Goal: Information Seeking & Learning: Find specific fact

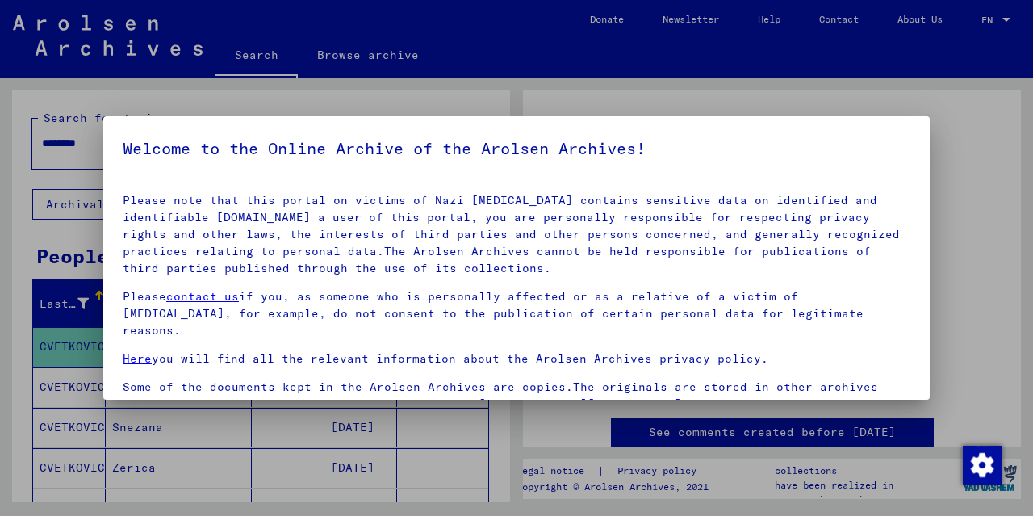
scroll to position [48, 0]
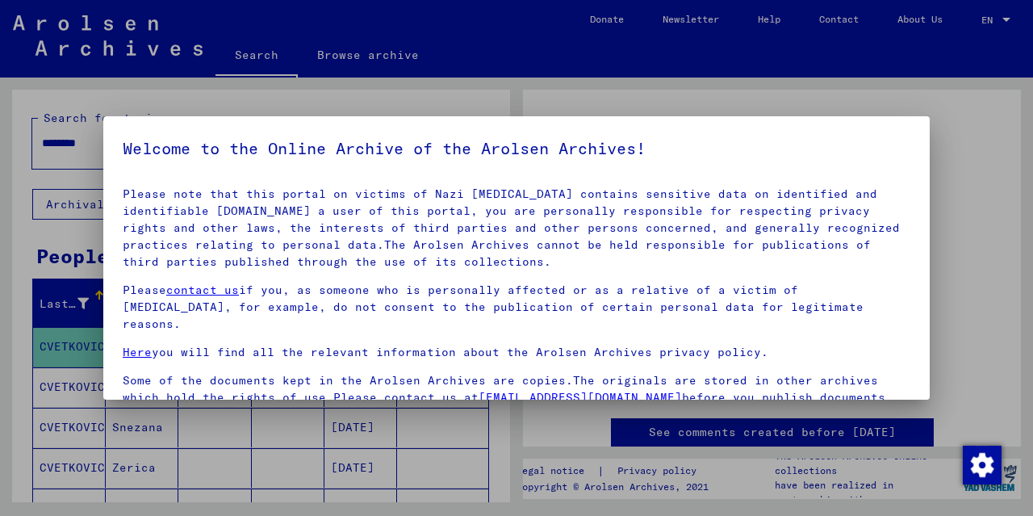
click at [254, 65] on div at bounding box center [516, 258] width 1033 height 516
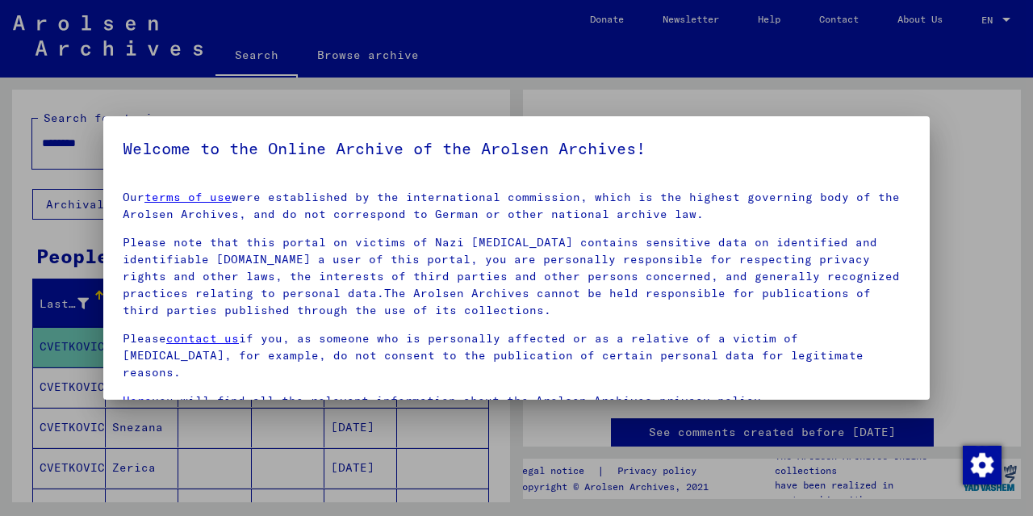
click at [254, 57] on div at bounding box center [516, 258] width 1033 height 516
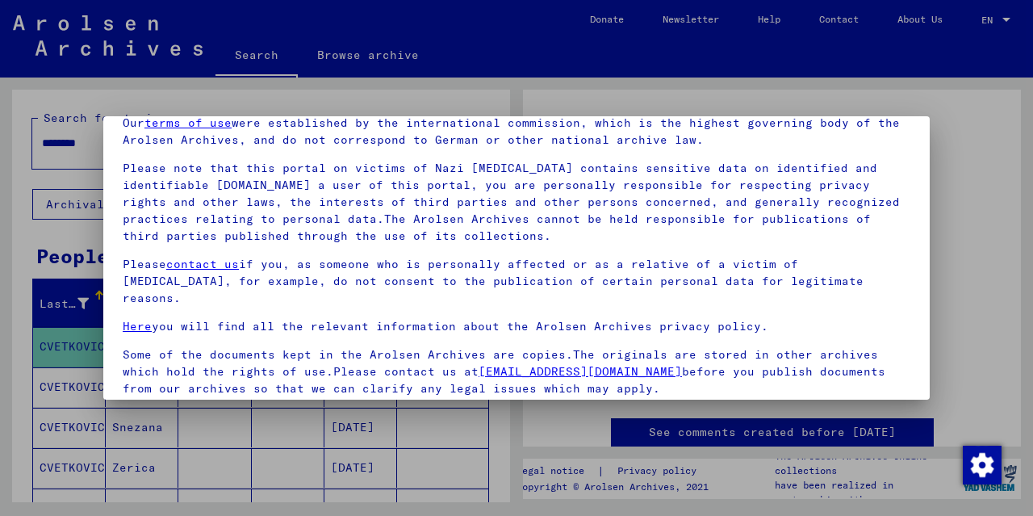
scroll to position [132, 0]
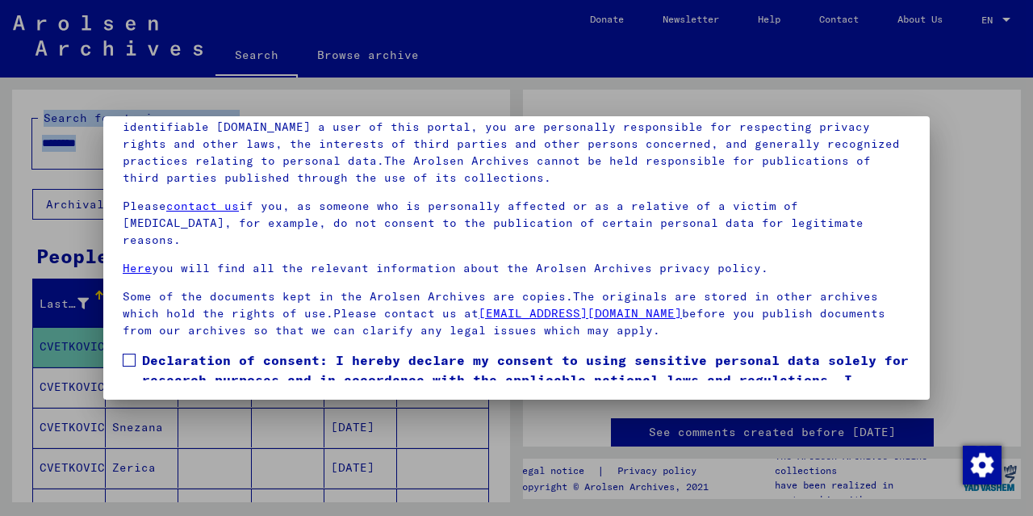
drag, startPoint x: 918, startPoint y: 382, endPoint x: 929, endPoint y: 382, distance: 11.3
click at [924, 382] on mat-dialog-container "Welcome to the Online Archive of the Arolsen Archives! Our terms of use were es…" at bounding box center [516, 257] width 826 height 283
click at [135, 353] on span at bounding box center [129, 359] width 13 height 13
click at [527, 306] on link "[EMAIL_ADDRESS][DOMAIN_NAME]" at bounding box center [579, 313] width 203 height 15
click at [780, 239] on div "Our terms of use were established by the international commission, which is the…" at bounding box center [516, 197] width 787 height 282
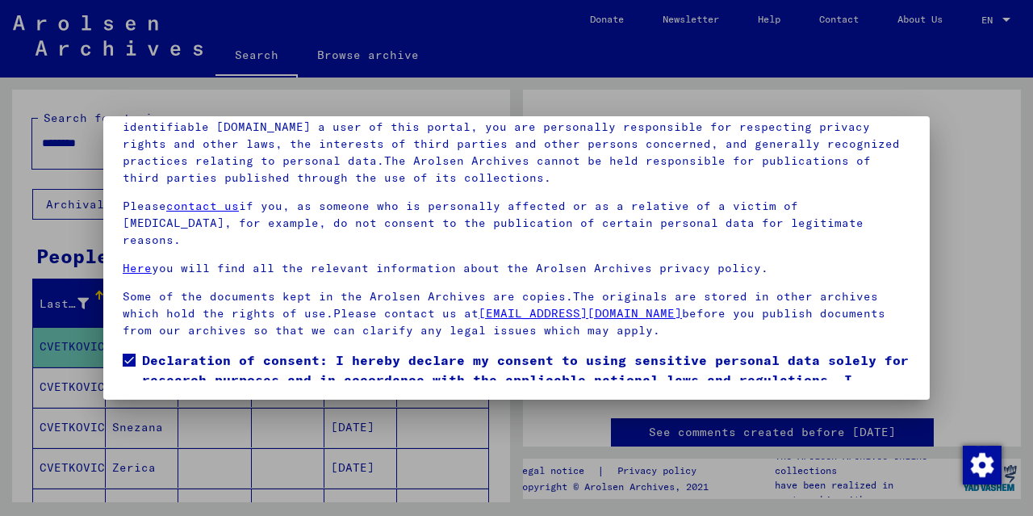
click at [851, 267] on div "Our terms of use were established by the international commission, which is the…" at bounding box center [516, 197] width 787 height 282
click at [814, 439] on div at bounding box center [516, 258] width 1033 height 516
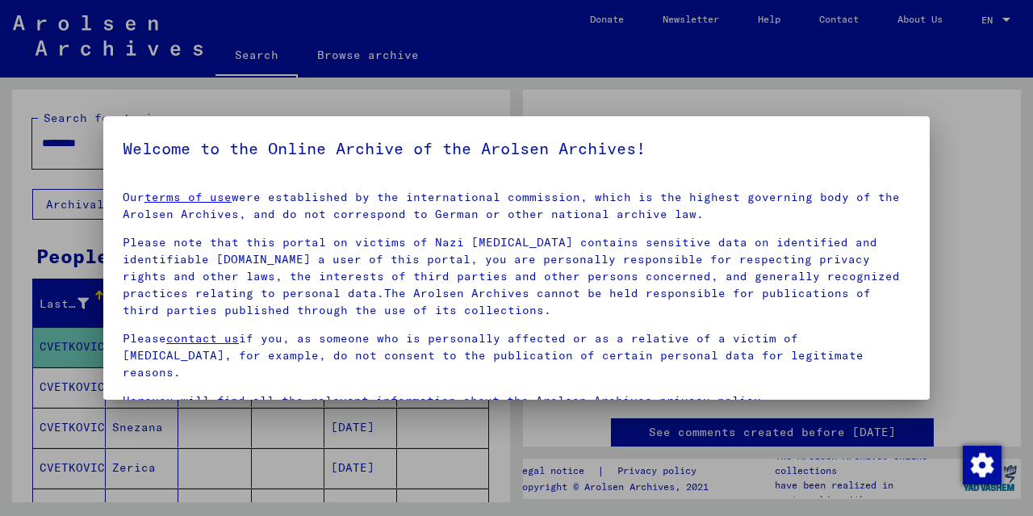
click at [814, 438] on div at bounding box center [516, 258] width 1033 height 516
click at [814, 437] on div at bounding box center [516, 258] width 1033 height 516
click at [978, 421] on div at bounding box center [516, 258] width 1033 height 516
click at [146, 509] on div at bounding box center [516, 258] width 1033 height 516
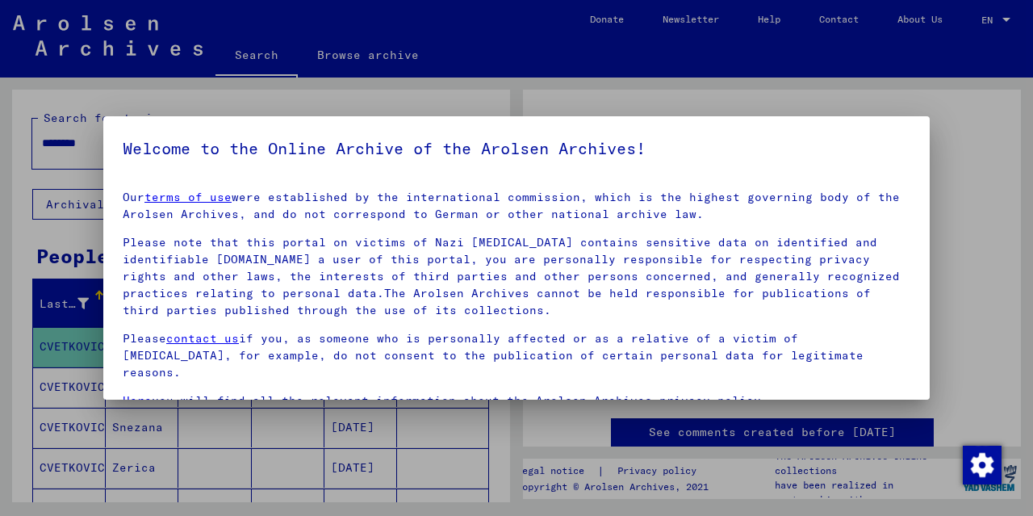
click at [367, 456] on div at bounding box center [516, 258] width 1033 height 516
click at [341, 57] on div at bounding box center [516, 258] width 1033 height 516
click at [360, 52] on div at bounding box center [516, 258] width 1033 height 516
click at [361, 53] on div at bounding box center [516, 258] width 1033 height 516
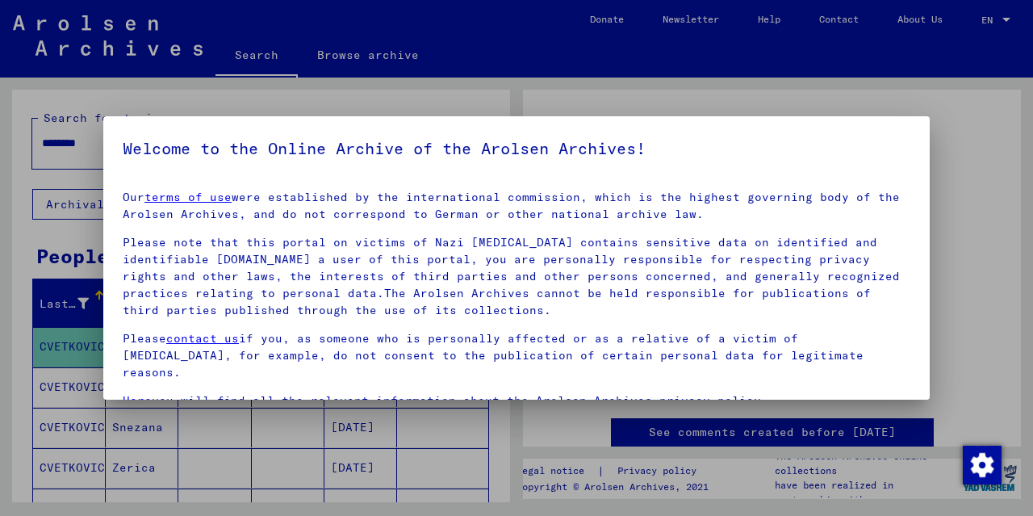
click at [361, 53] on div at bounding box center [516, 258] width 1033 height 516
